Goal: Task Accomplishment & Management: Use online tool/utility

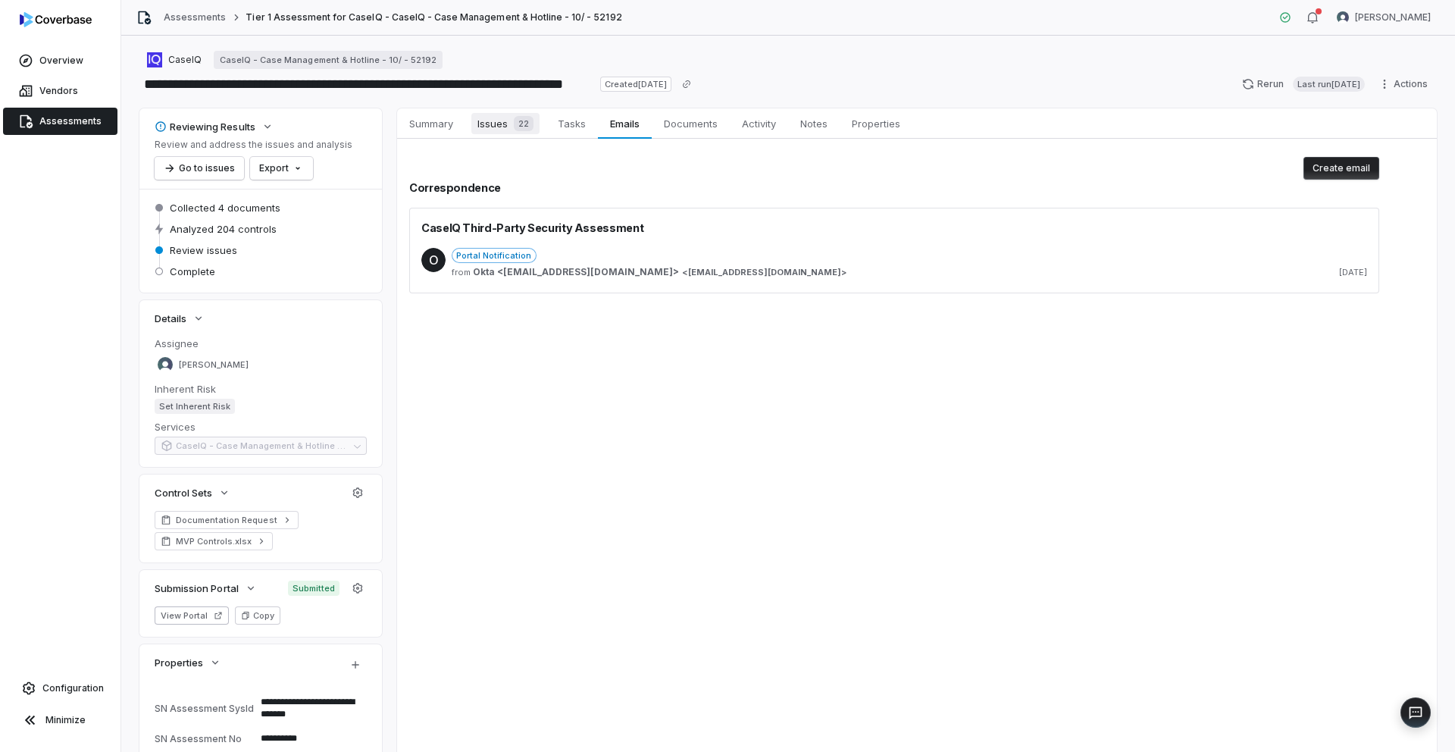
click at [515, 129] on div "22" at bounding box center [521, 123] width 26 height 15
type textarea "*"
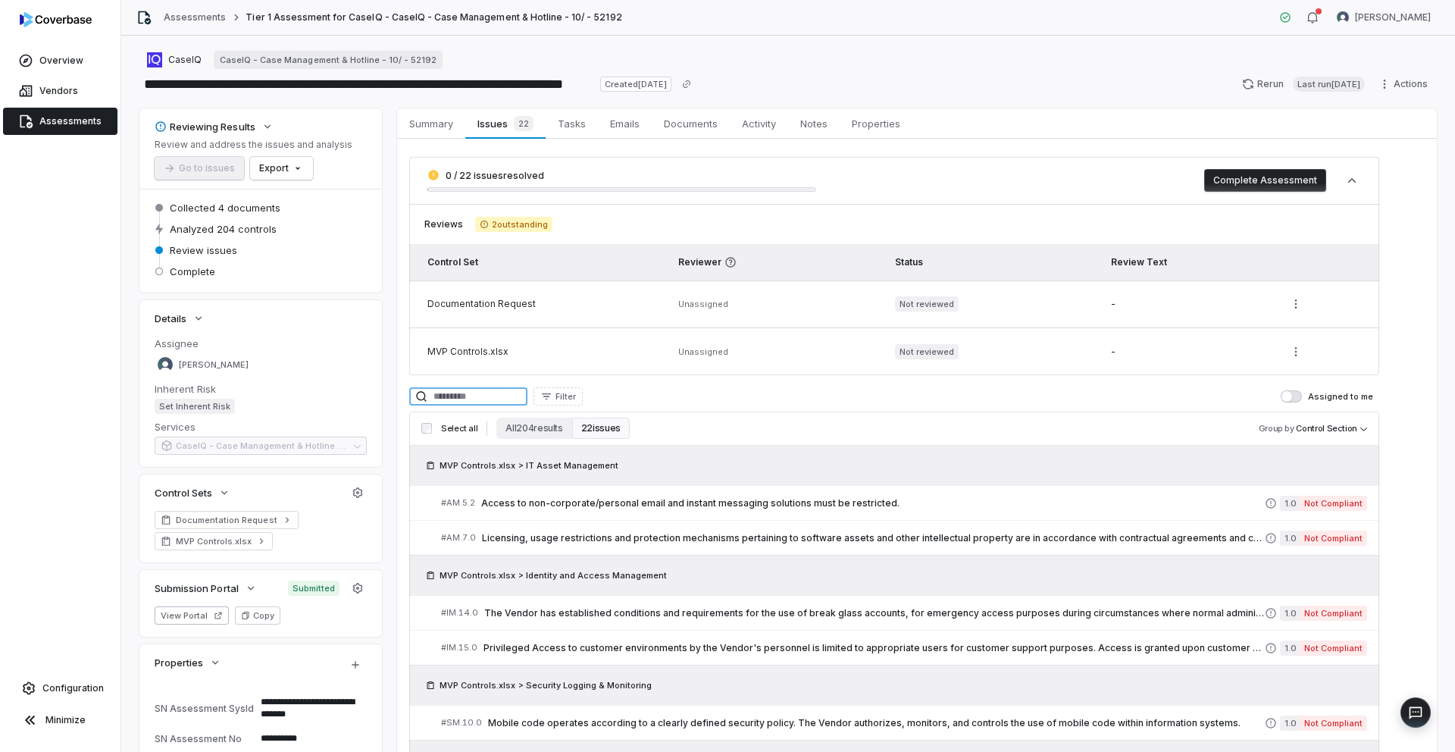
click at [462, 401] on input at bounding box center [468, 396] width 118 height 18
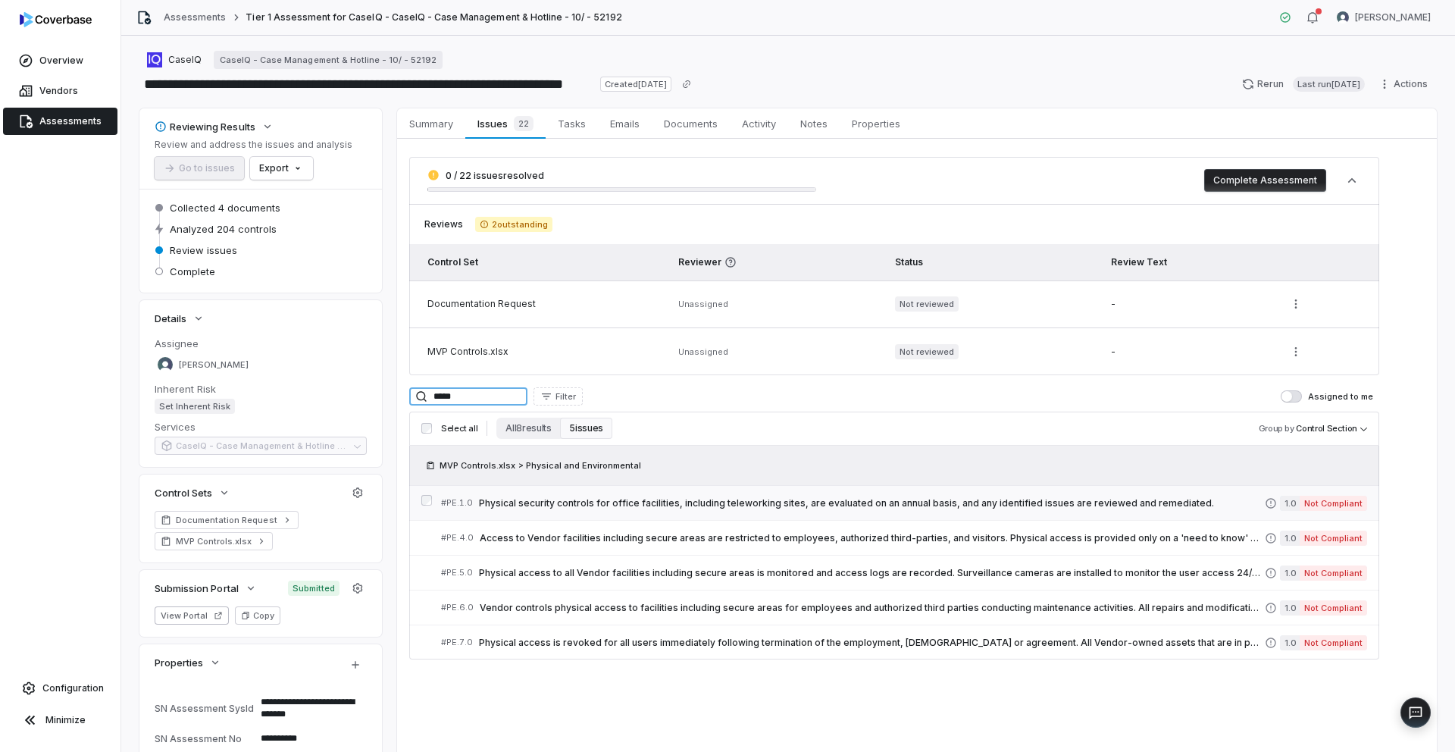
type input "*****"
click at [593, 509] on div "# PE.1.0 Physical security controls for office facilities, including teleworkin…" at bounding box center [853, 503] width 824 height 16
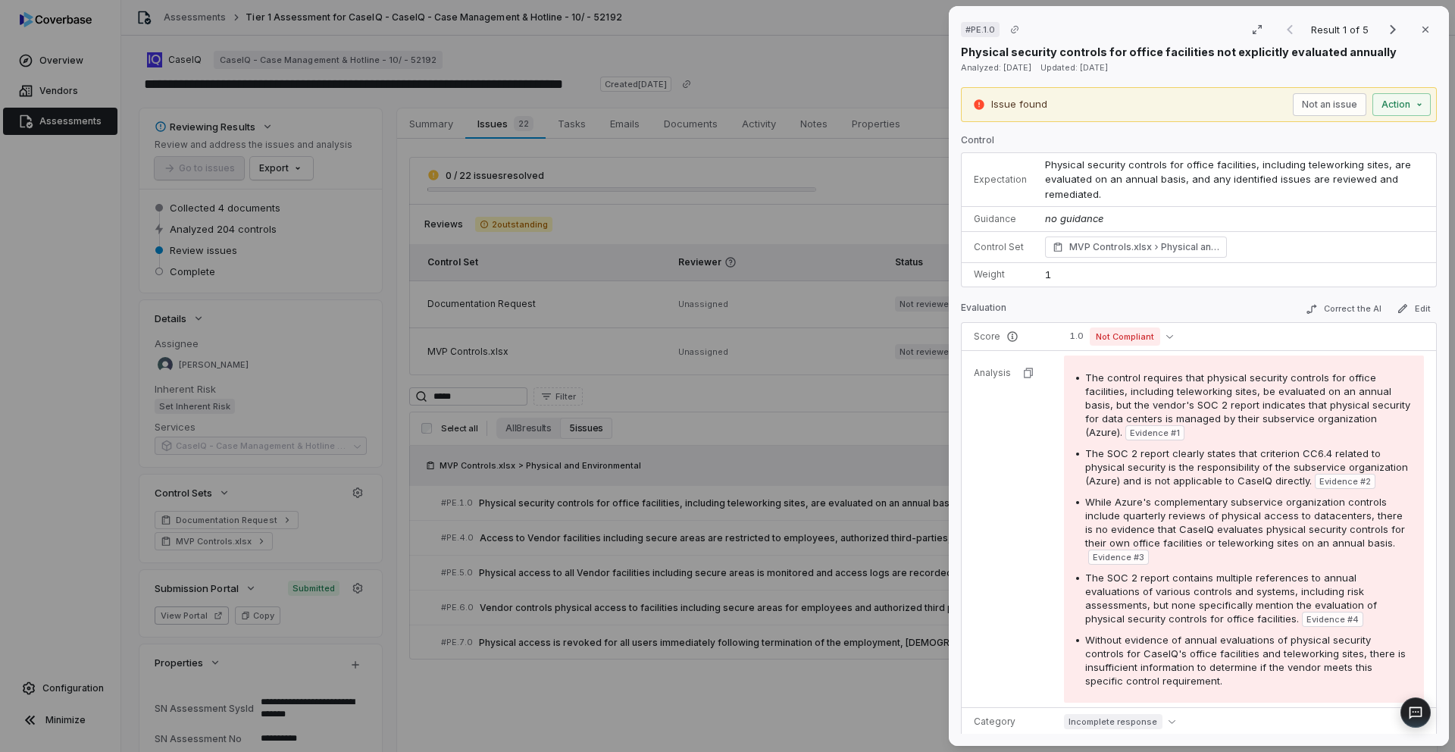
type textarea "*"
